Goal: Check status: Check status

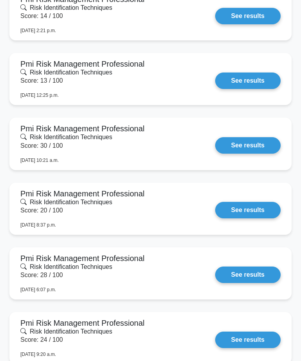
scroll to position [734, 0]
click at [263, 144] on link "See results" at bounding box center [248, 145] width 66 height 16
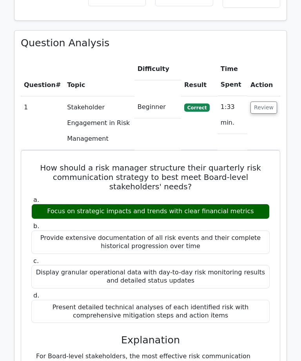
scroll to position [666, 0]
click at [278, 96] on td "Review" at bounding box center [264, 123] width 33 height 54
click at [268, 102] on button "Review" at bounding box center [264, 108] width 27 height 12
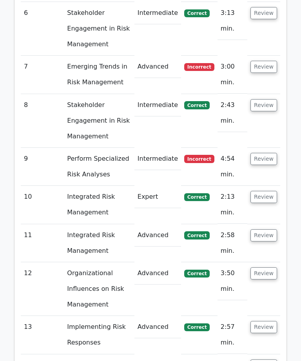
scroll to position [990, 0]
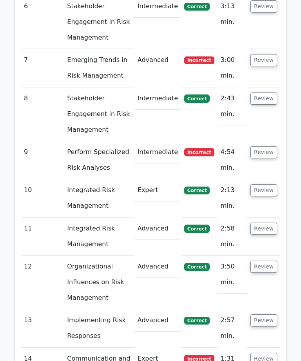
click at [271, 223] on button "Review" at bounding box center [264, 229] width 27 height 12
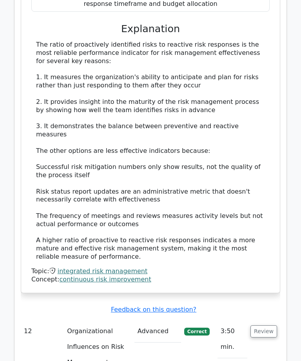
scroll to position [1415, 0]
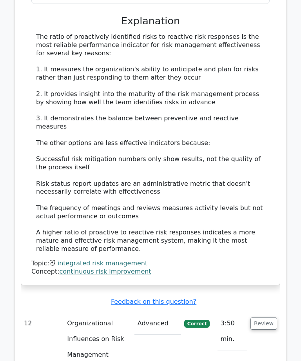
click at [271, 318] on button "Review" at bounding box center [264, 324] width 27 height 12
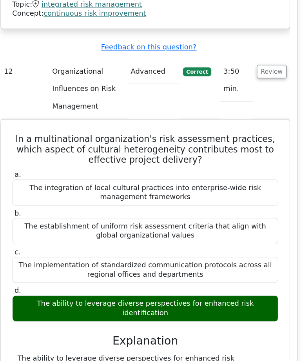
scroll to position [1661, 0]
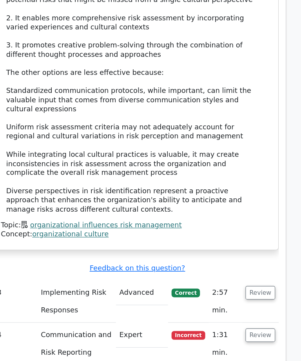
scroll to position [2024, 0]
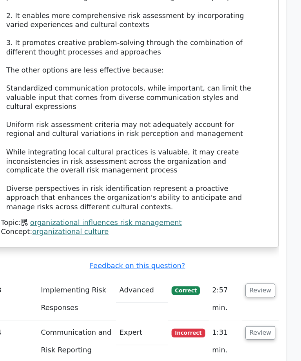
click at [251, 270] on button "Review" at bounding box center [264, 276] width 27 height 12
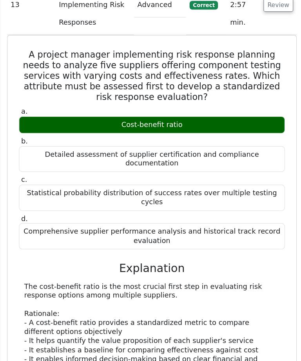
scroll to position [2290, 0]
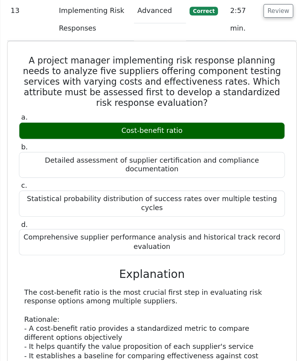
click at [215, 258] on div "The cost-benefit ratio is the most crucial first step in evaluating risk respon…" at bounding box center [150, 348] width 229 height 180
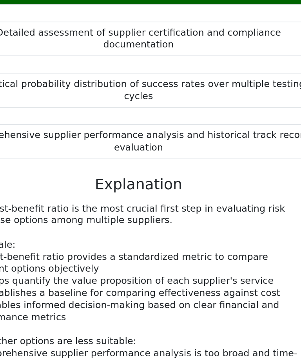
scroll to position [2412, 0]
